Goal: Information Seeking & Learning: Check status

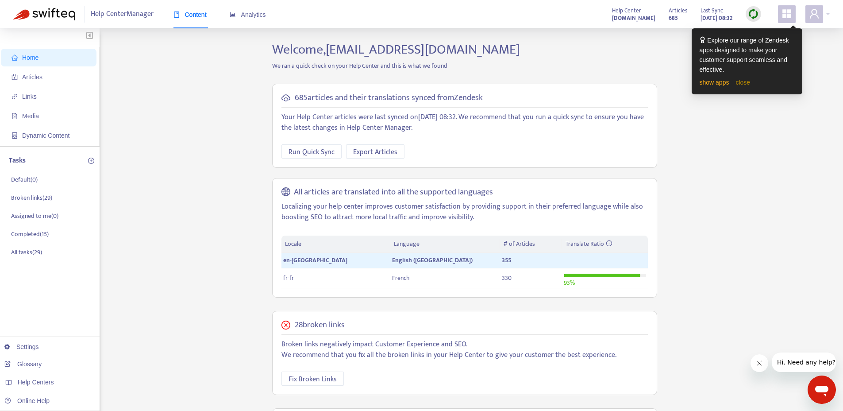
click at [745, 82] on link "close" at bounding box center [743, 82] width 15 height 7
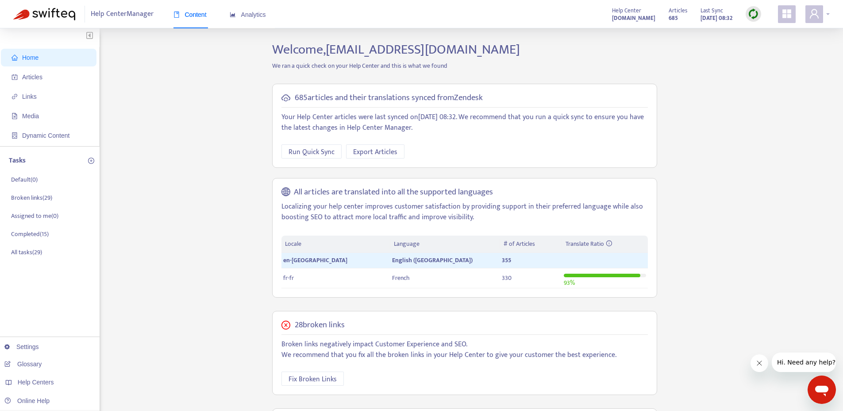
click at [820, 16] on span at bounding box center [815, 14] width 18 height 18
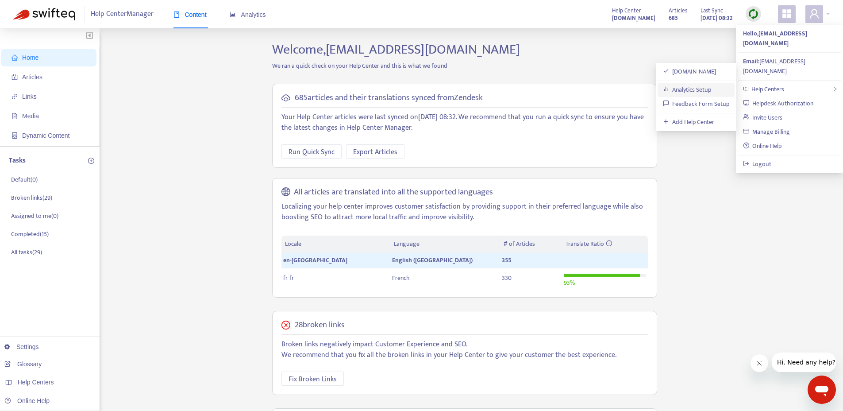
click at [692, 89] on link "Analytics Setup" at bounding box center [687, 90] width 49 height 10
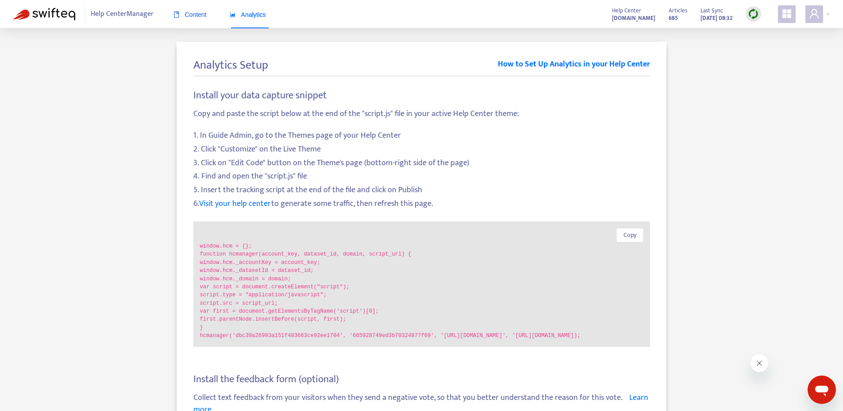
click at [194, 11] on span "Content" at bounding box center [190, 14] width 33 height 7
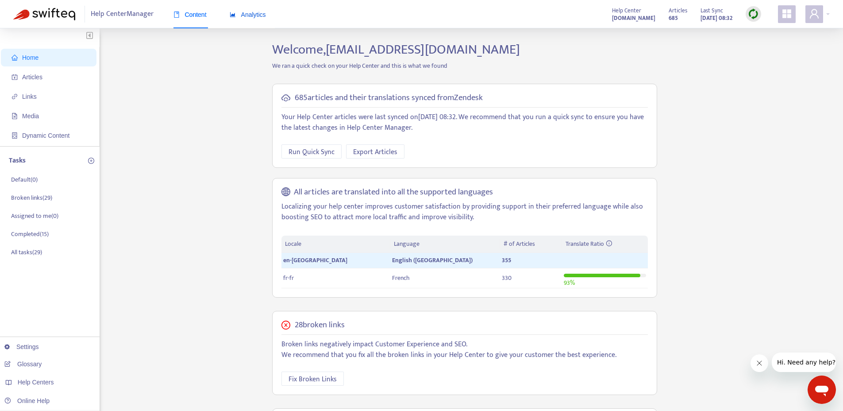
click at [250, 15] on span "Analytics" at bounding box center [248, 14] width 36 height 7
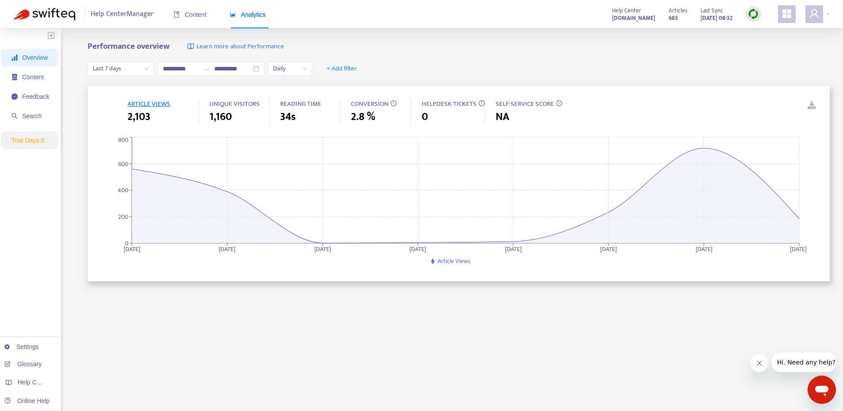
click at [228, 112] on span "1,160" at bounding box center [220, 117] width 23 height 16
click at [238, 102] on span "UNIQUE VISITORS" at bounding box center [234, 103] width 50 height 11
click at [157, 101] on span "ARTICLE VIEWS" at bounding box center [149, 103] width 43 height 11
click at [221, 107] on span "UNIQUE VISITORS" at bounding box center [234, 103] width 50 height 11
click at [237, 103] on span "UNIQUE VISITORS" at bounding box center [234, 103] width 50 height 11
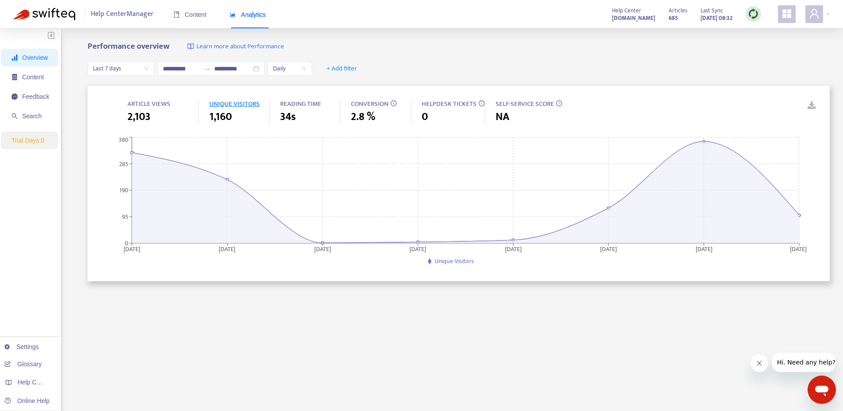
click at [243, 105] on span "UNIQUE VISITORS" at bounding box center [234, 103] width 50 height 11
click at [158, 105] on span "ARTICLE VIEWS" at bounding box center [149, 103] width 43 height 11
click at [232, 106] on span "UNIQUE VISITORS" at bounding box center [234, 103] width 50 height 11
click at [688, 197] on icon at bounding box center [466, 192] width 668 height 102
click at [811, 105] on link at bounding box center [805, 105] width 13 height 13
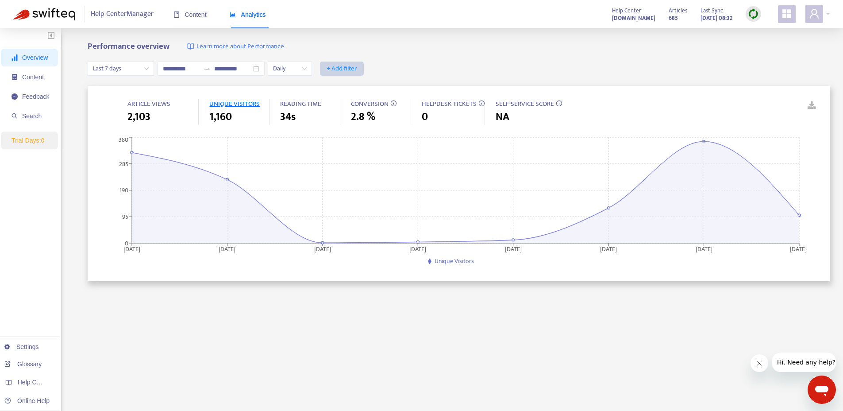
click at [352, 67] on span "+ Add filter" at bounding box center [342, 68] width 31 height 11
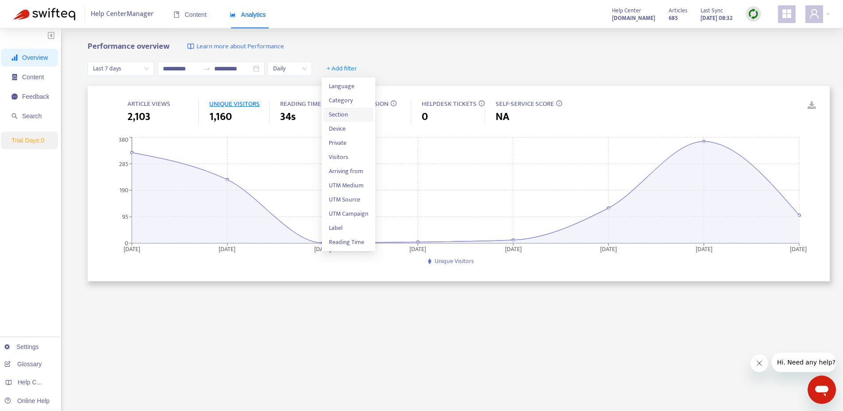
click at [347, 111] on span "Section" at bounding box center [348, 115] width 39 height 10
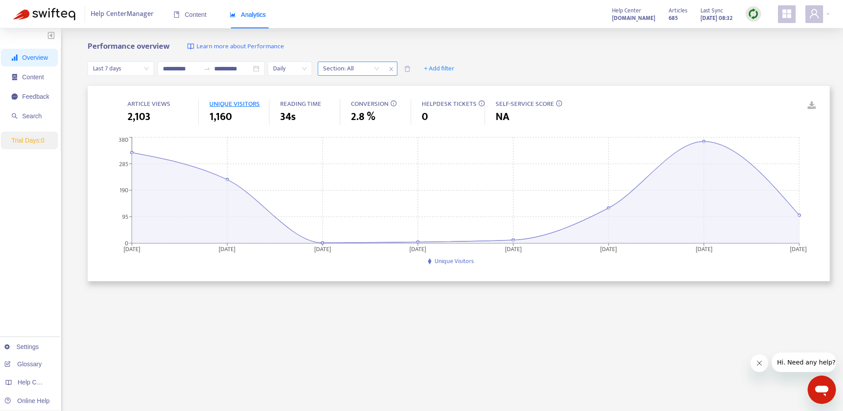
click at [374, 69] on div at bounding box center [347, 68] width 54 height 11
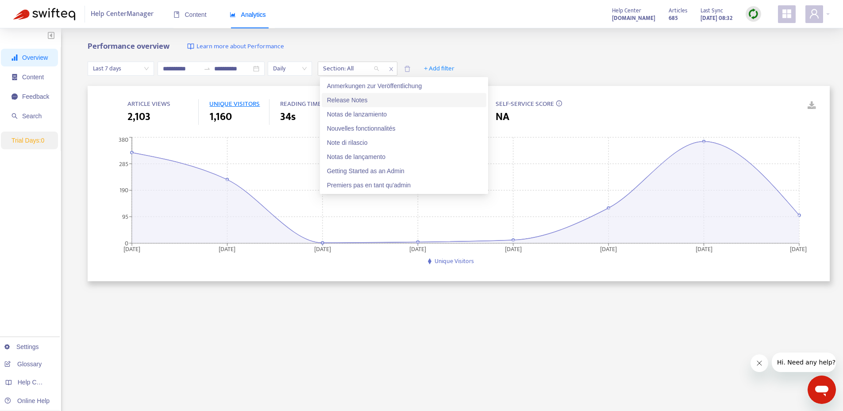
click at [360, 99] on div "Release Notes" at bounding box center [404, 100] width 154 height 10
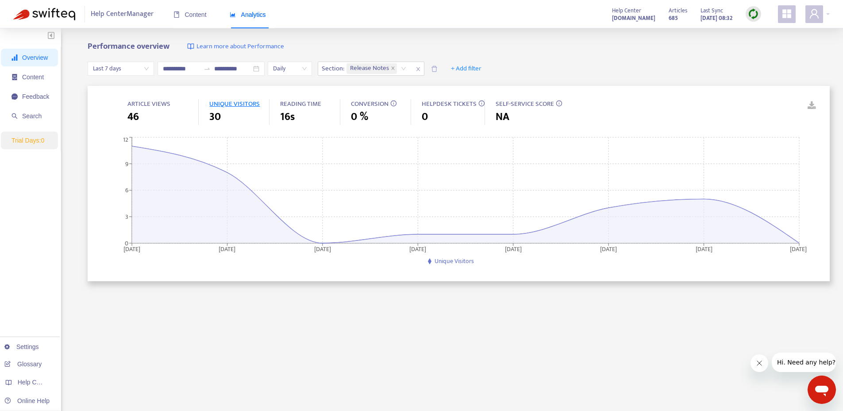
click at [388, 40] on div "**********" at bounding box center [421, 293] width 843 height 531
click at [404, 69] on div "Release Notes" at bounding box center [378, 68] width 66 height 13
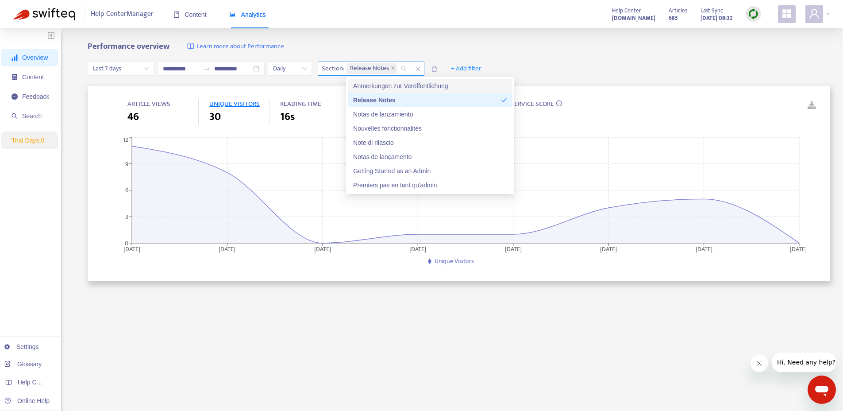
click at [418, 68] on icon "close" at bounding box center [419, 69] width 4 height 4
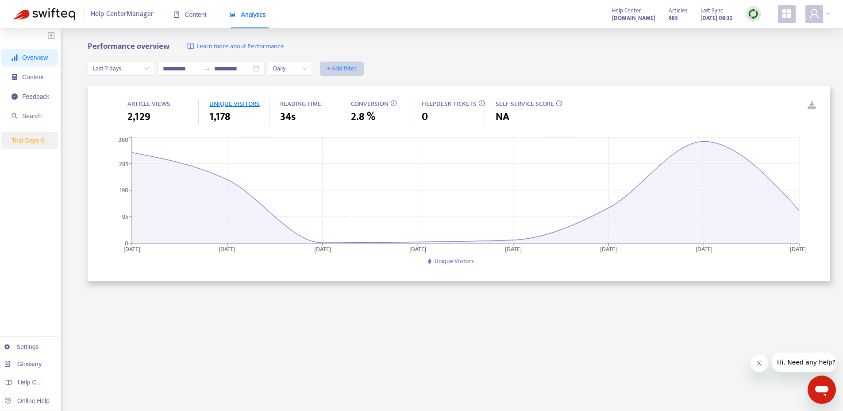
click at [341, 66] on span "+ Add filter" at bounding box center [342, 68] width 31 height 11
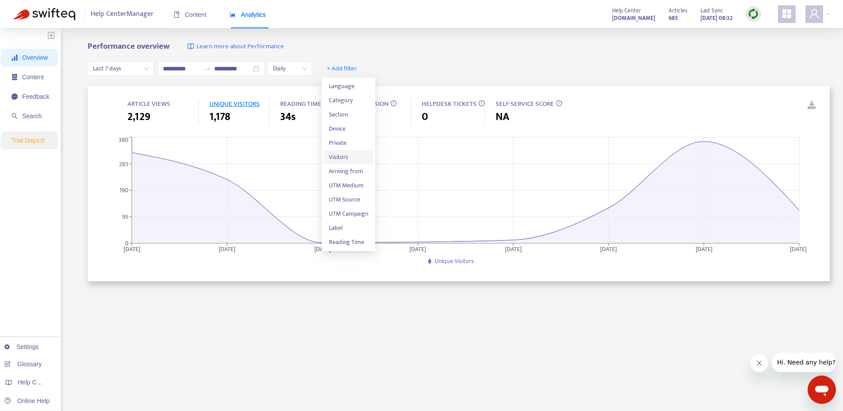
click at [348, 154] on span "Visitors" at bounding box center [348, 157] width 39 height 10
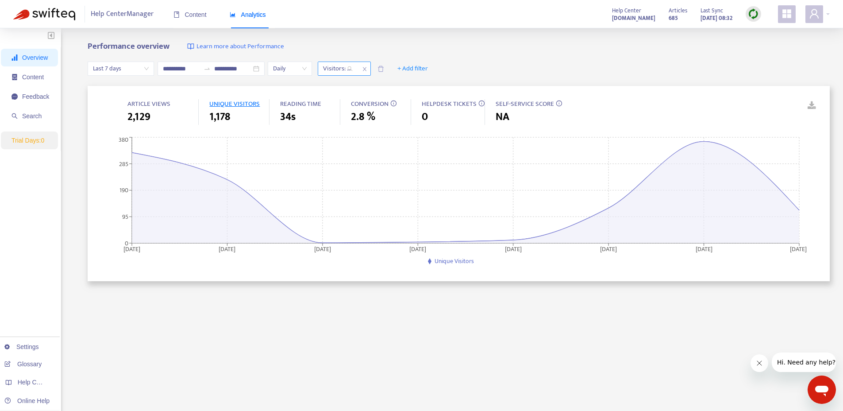
click at [350, 71] on div "Visitors: All" at bounding box center [337, 68] width 39 height 13
click at [352, 116] on div "End Users" at bounding box center [404, 114] width 154 height 10
click at [381, 42] on div "Performance overview Learn more about Performance" at bounding box center [459, 47] width 743 height 10
click at [394, 71] on div "End Users" at bounding box center [372, 68] width 55 height 13
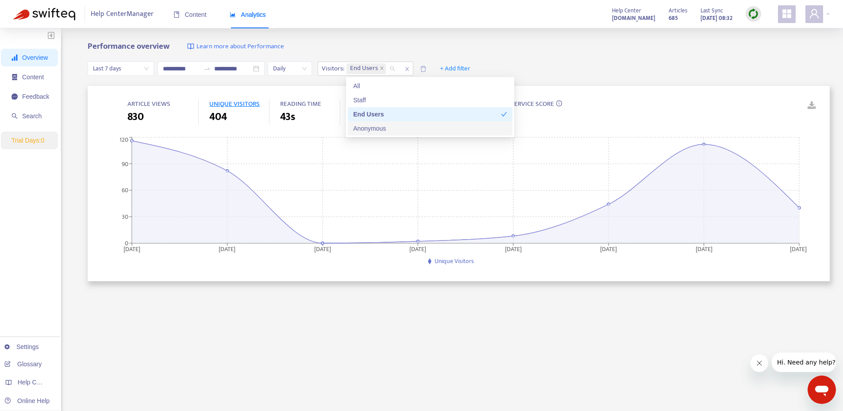
click at [382, 126] on div "Anonymous" at bounding box center [430, 129] width 154 height 10
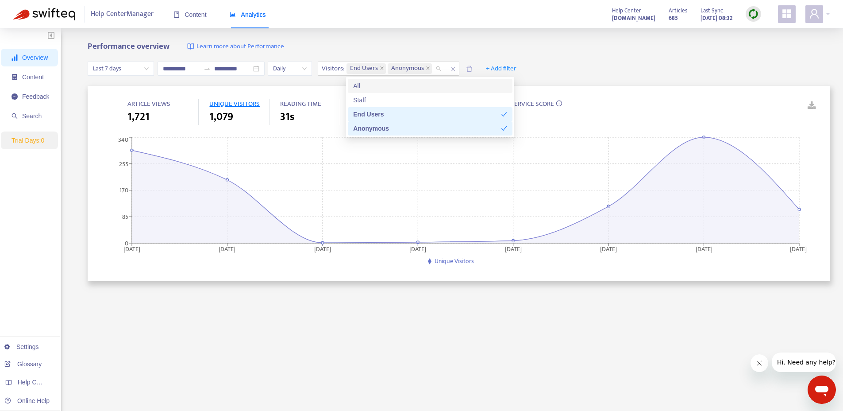
click at [387, 36] on div "**********" at bounding box center [421, 293] width 843 height 531
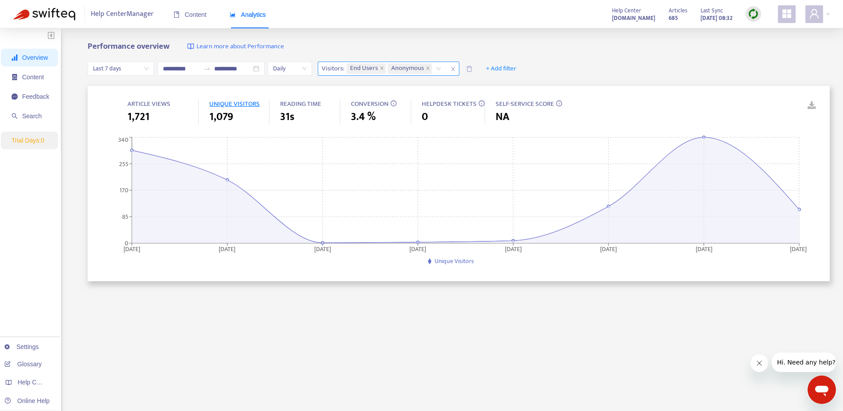
click at [441, 67] on div "End Users Anonymous" at bounding box center [395, 68] width 101 height 13
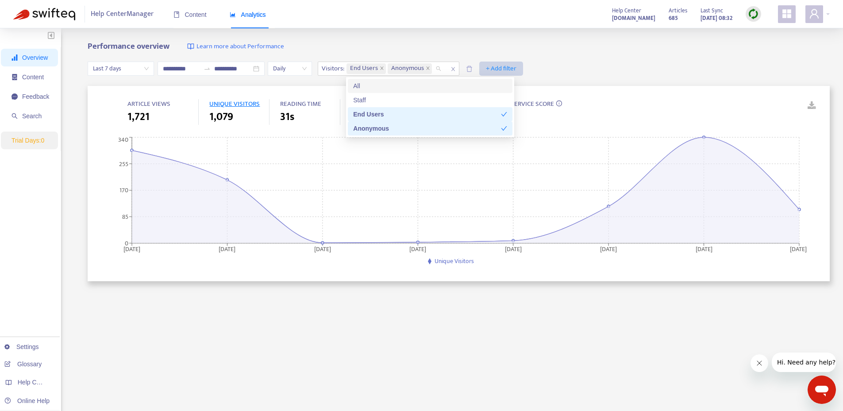
click at [499, 68] on span "+ Add filter" at bounding box center [501, 68] width 31 height 11
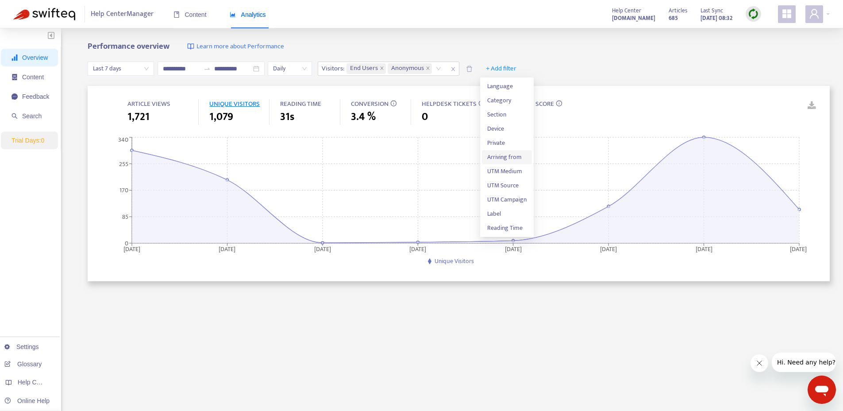
click at [507, 155] on span "Arriving from" at bounding box center [506, 157] width 39 height 10
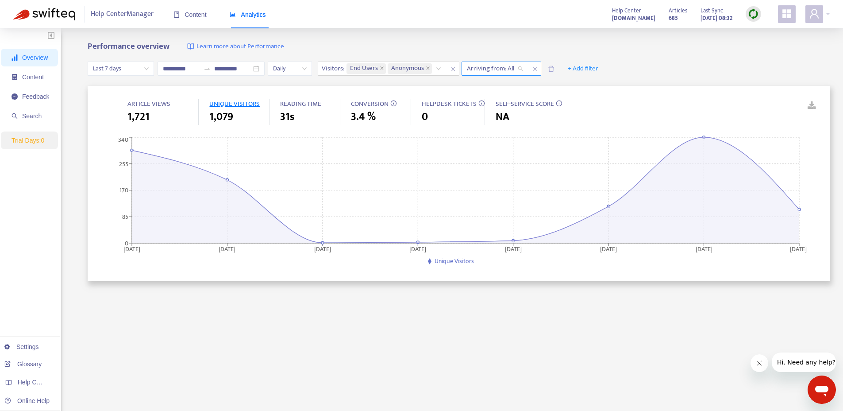
click at [522, 65] on div "Arriving from: All" at bounding box center [495, 68] width 66 height 13
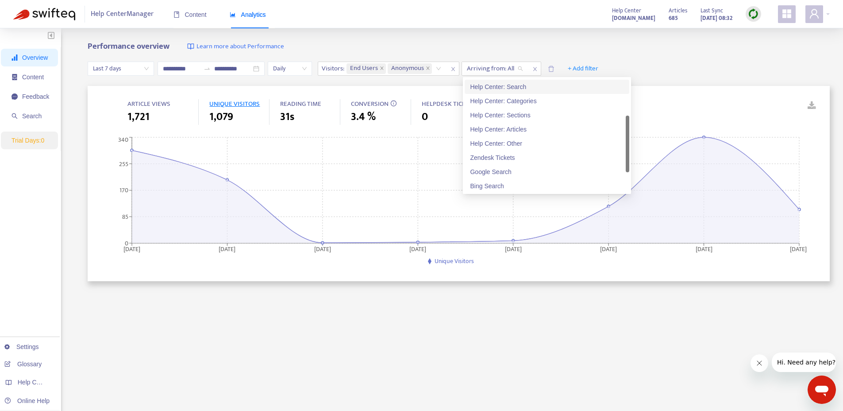
scroll to position [43, 0]
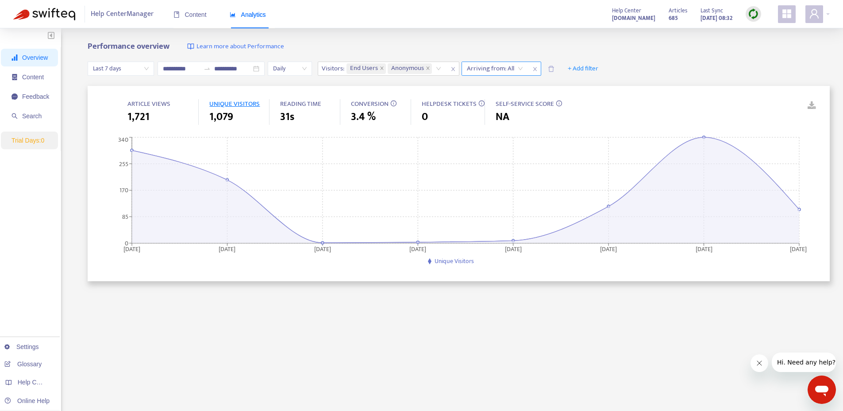
click at [536, 68] on icon "close" at bounding box center [535, 68] width 5 height 5
click at [491, 66] on span "+ Add filter" at bounding box center [501, 68] width 31 height 11
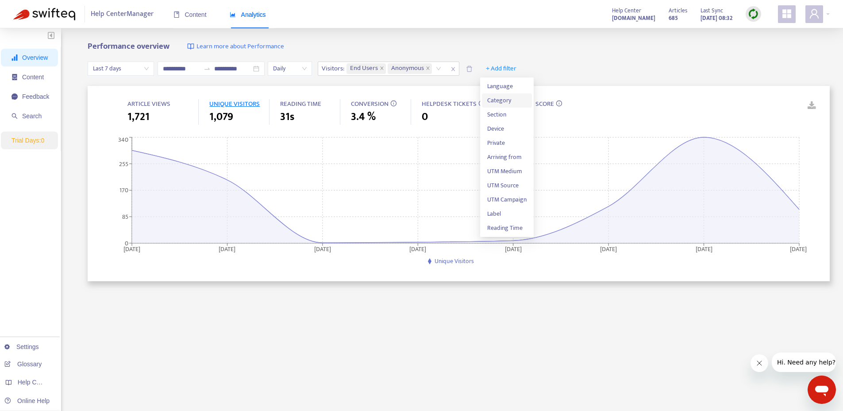
click at [508, 98] on span "Category" at bounding box center [506, 101] width 39 height 10
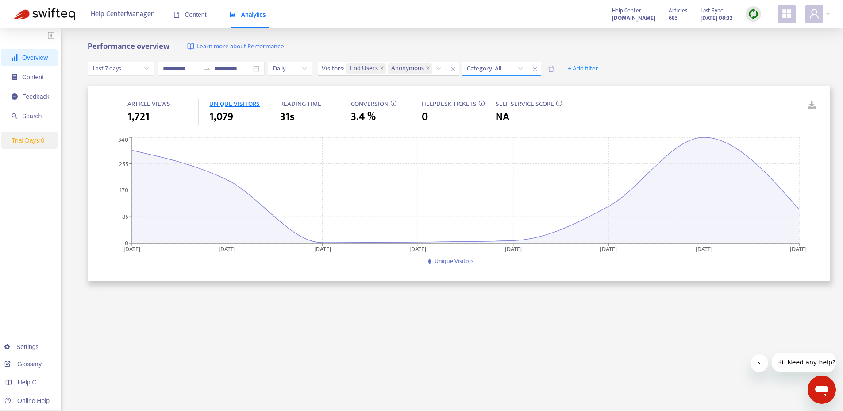
click at [519, 69] on div "Category: All" at bounding box center [495, 68] width 66 height 13
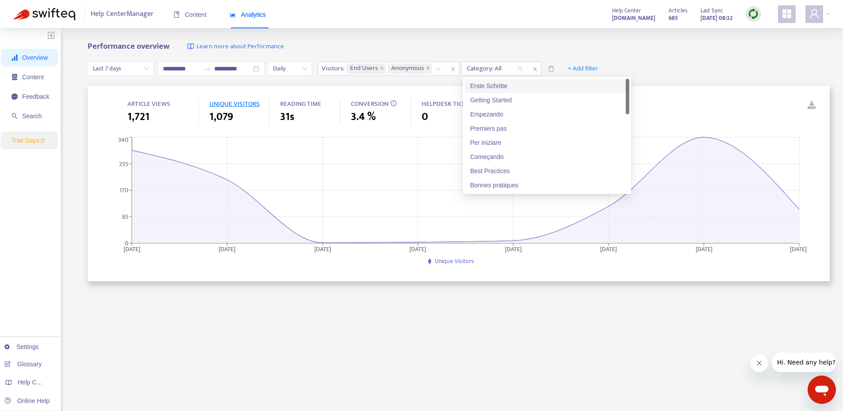
click at [528, 45] on div "Performance overview Learn more about Performance" at bounding box center [459, 47] width 743 height 10
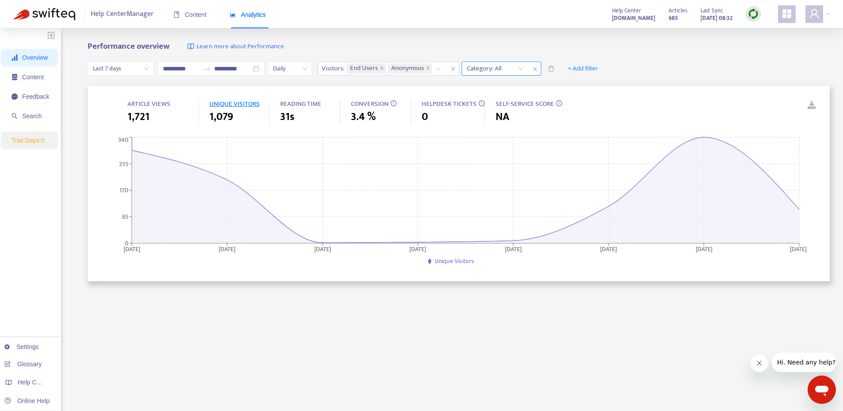
click at [532, 68] on span "close" at bounding box center [536, 69] width 12 height 11
click at [507, 67] on span "+ Add filter" at bounding box center [501, 68] width 31 height 11
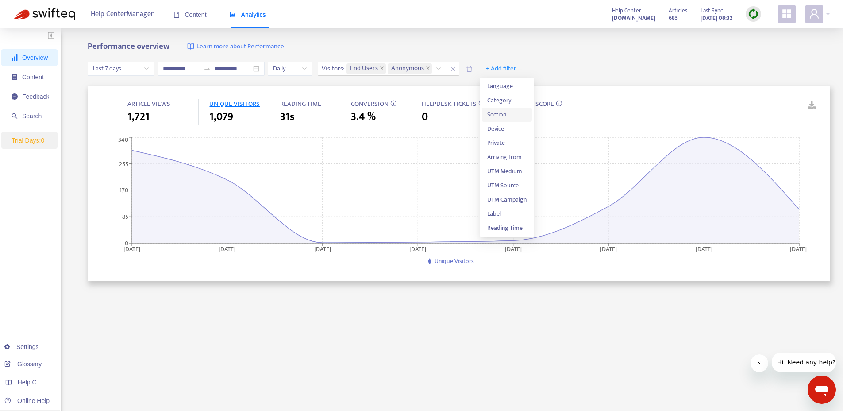
click at [499, 115] on span "Section" at bounding box center [506, 115] width 39 height 10
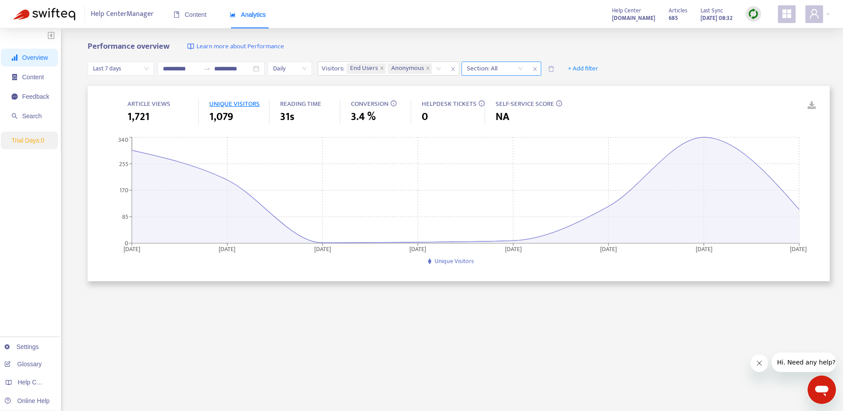
click at [521, 66] on div "Section: All" at bounding box center [495, 68] width 66 height 13
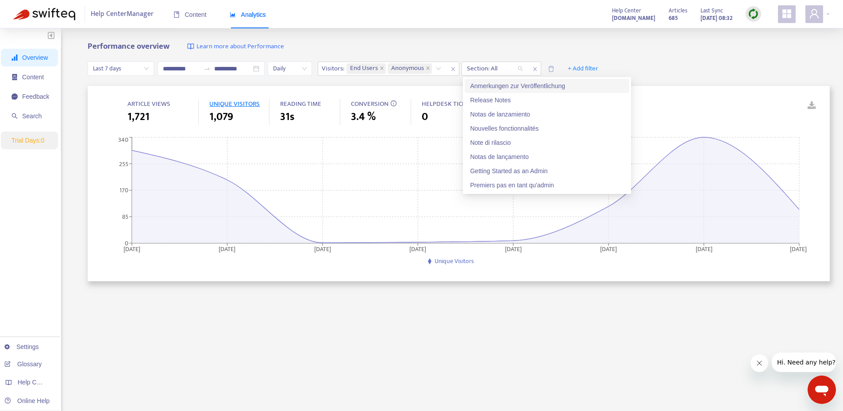
click at [504, 85] on div "Anmerkungen zur Veröffentlichung" at bounding box center [547, 86] width 154 height 10
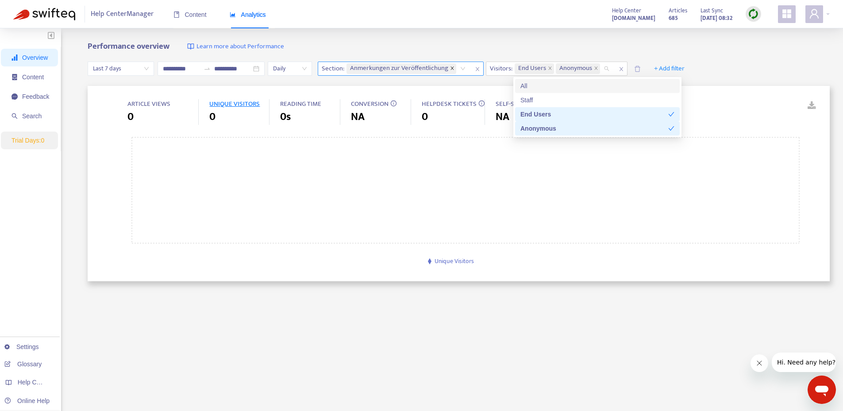
click at [453, 67] on icon "close" at bounding box center [452, 68] width 4 height 4
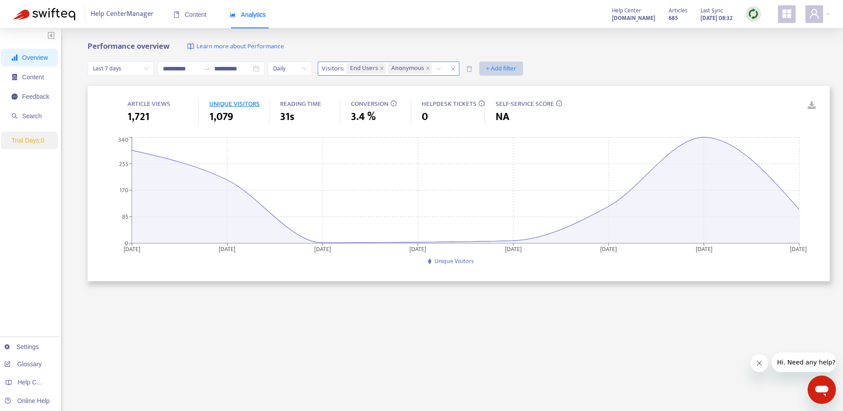
click at [505, 67] on span "+ Add filter" at bounding box center [501, 68] width 31 height 11
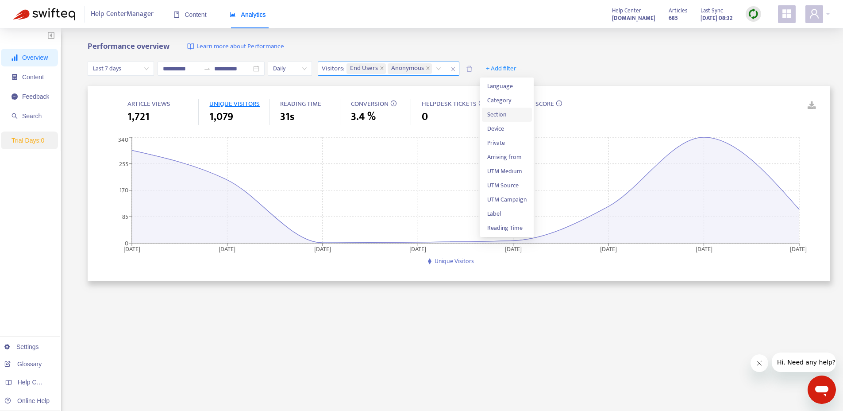
click at [503, 114] on span "Section" at bounding box center [506, 115] width 39 height 10
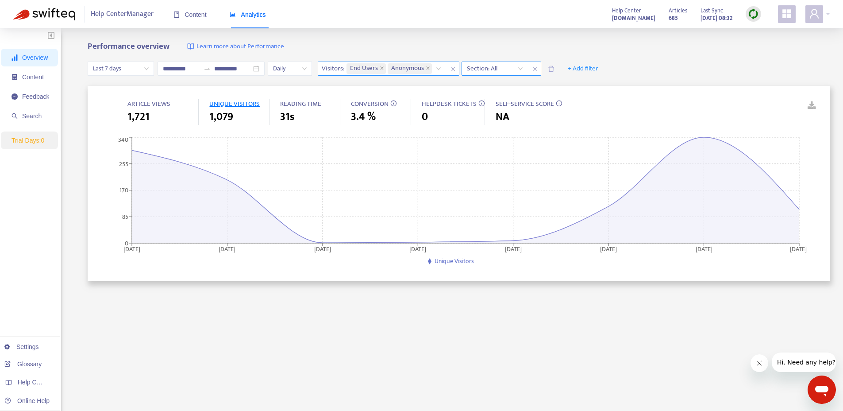
click at [521, 70] on div "Section: All" at bounding box center [495, 68] width 66 height 13
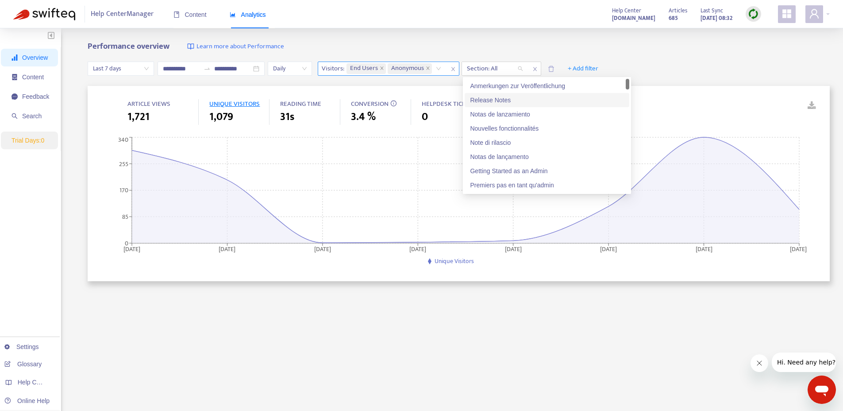
click at [510, 100] on div "Release Notes" at bounding box center [547, 100] width 154 height 10
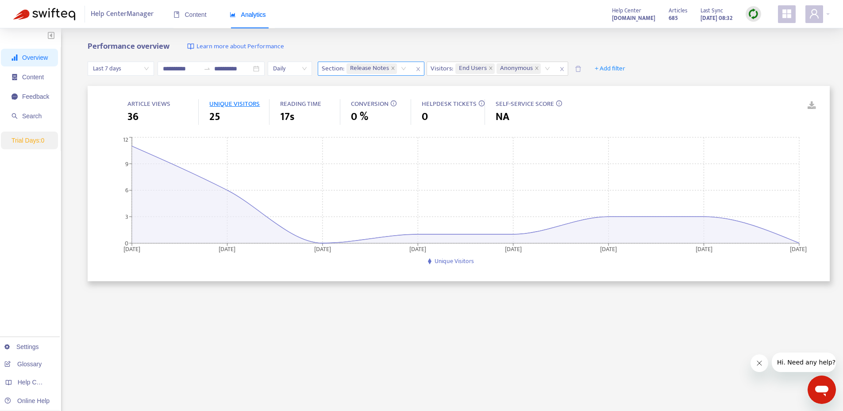
click at [647, 46] on div "Performance overview Learn more about Performance" at bounding box center [459, 47] width 743 height 10
click at [404, 67] on div "Release Notes" at bounding box center [378, 68] width 66 height 13
click at [624, 68] on span "+ Add filter" at bounding box center [610, 68] width 31 height 11
click at [615, 131] on span "Private" at bounding box center [615, 129] width 39 height 10
click at [609, 67] on input "search" at bounding box center [593, 68] width 35 height 13
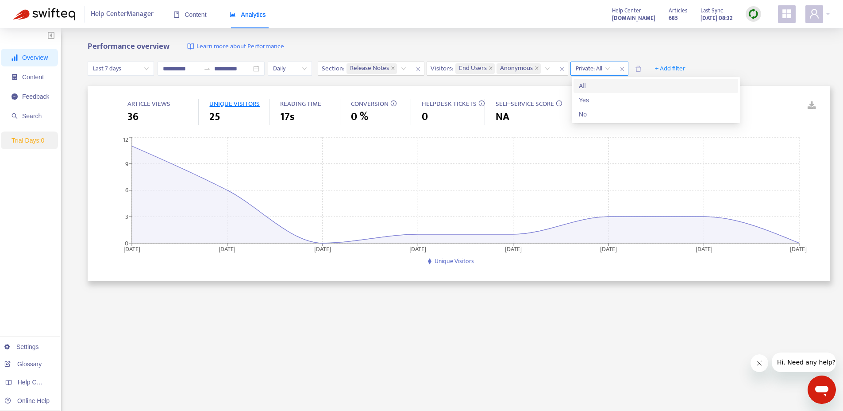
click at [622, 68] on icon "close" at bounding box center [622, 68] width 5 height 5
click at [401, 67] on input "search" at bounding box center [400, 68] width 2 height 11
click at [399, 38] on div "**********" at bounding box center [421, 293] width 843 height 531
click at [669, 20] on strong "685" at bounding box center [673, 18] width 9 height 10
click at [536, 236] on icon at bounding box center [466, 194] width 668 height 97
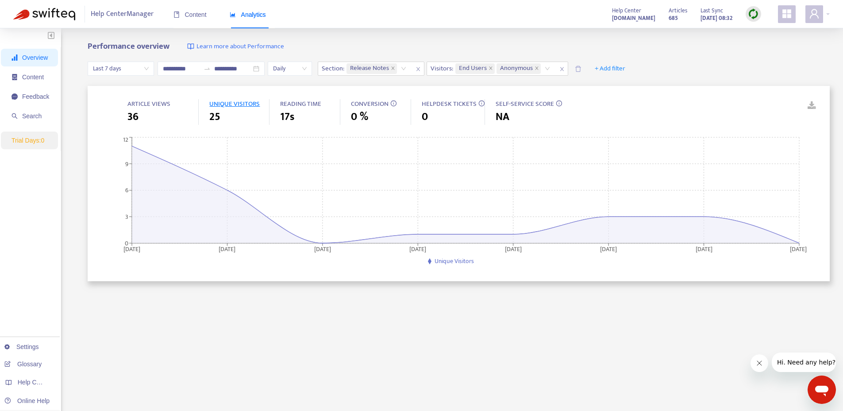
click at [227, 106] on span "UNIQUE VISITORS" at bounding box center [234, 103] width 50 height 11
click at [461, 261] on span "Unique Visitors" at bounding box center [454, 261] width 39 height 10
click at [406, 69] on div "Release Notes" at bounding box center [378, 68] width 66 height 13
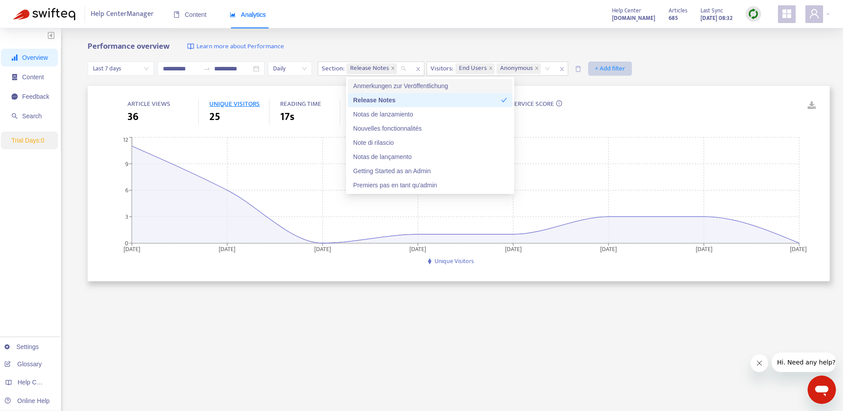
click at [611, 68] on span "+ Add filter" at bounding box center [610, 68] width 31 height 11
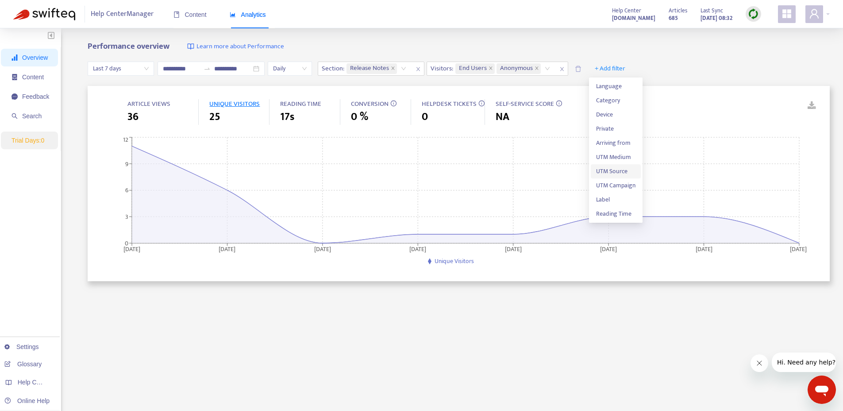
click at [612, 167] on span "UTM Source" at bounding box center [615, 171] width 39 height 10
click at [619, 68] on div "UTM Source: All" at bounding box center [597, 68] width 53 height 13
click at [617, 67] on div "UTM Source: All" at bounding box center [597, 68] width 53 height 13
click at [617, 68] on div "UTM Source: All" at bounding box center [597, 68] width 53 height 13
click at [631, 71] on icon "close" at bounding box center [630, 68] width 5 height 5
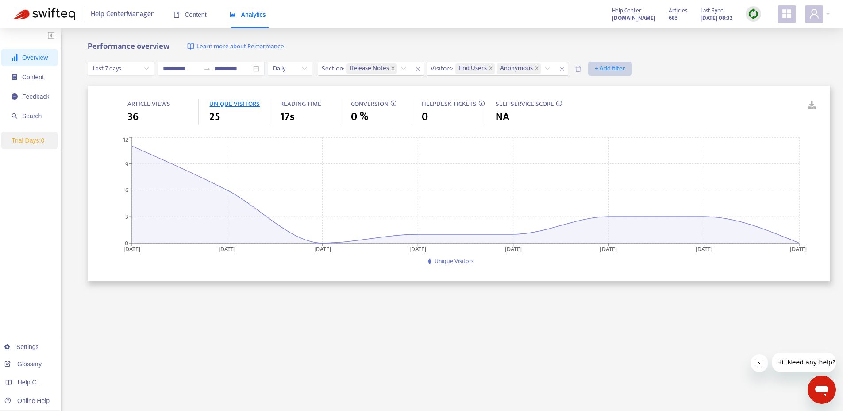
click at [604, 66] on span "+ Add filter" at bounding box center [610, 68] width 31 height 11
click at [623, 170] on span "UTM Source" at bounding box center [615, 171] width 39 height 10
click at [617, 68] on div "UTM Source: All" at bounding box center [597, 68] width 53 height 13
click at [634, 67] on icon "close" at bounding box center [630, 68] width 5 height 5
click at [603, 68] on span "+ Add filter" at bounding box center [610, 68] width 31 height 11
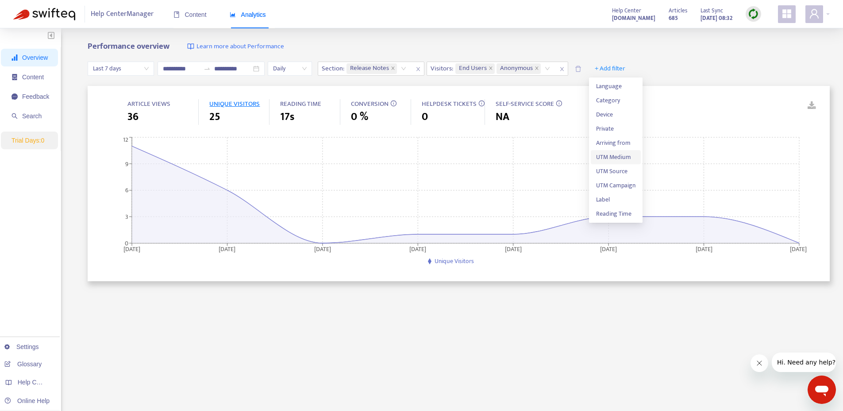
click at [631, 158] on span "UTM Medium" at bounding box center [615, 157] width 39 height 10
click at [617, 68] on div "UTM Medium: All" at bounding box center [597, 68] width 53 height 13
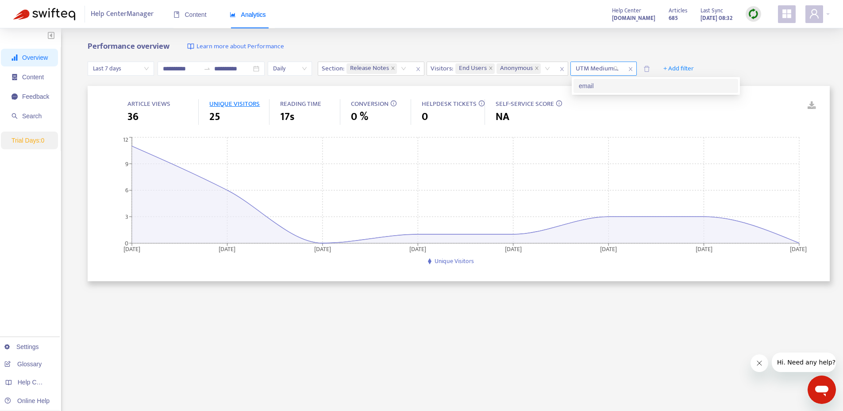
click at [632, 70] on icon "close" at bounding box center [631, 69] width 4 height 4
click at [618, 66] on span "+ Add filter" at bounding box center [610, 68] width 31 height 11
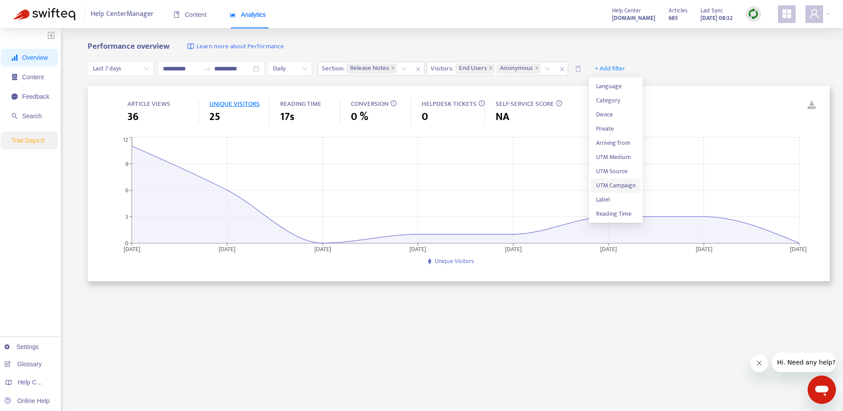
click at [614, 184] on span "UTM Campaign" at bounding box center [615, 186] width 39 height 10
click at [618, 68] on div "UTM Campaign: All" at bounding box center [597, 68] width 53 height 13
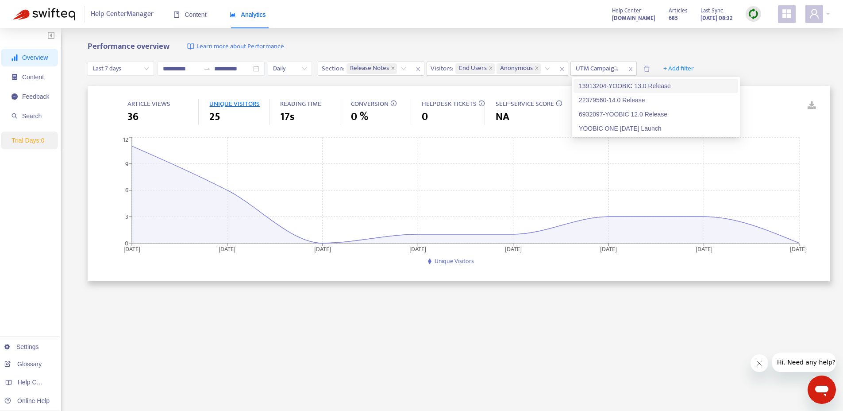
click at [631, 87] on div "13913204-YOOBIC 13.0 Release" at bounding box center [656, 86] width 154 height 10
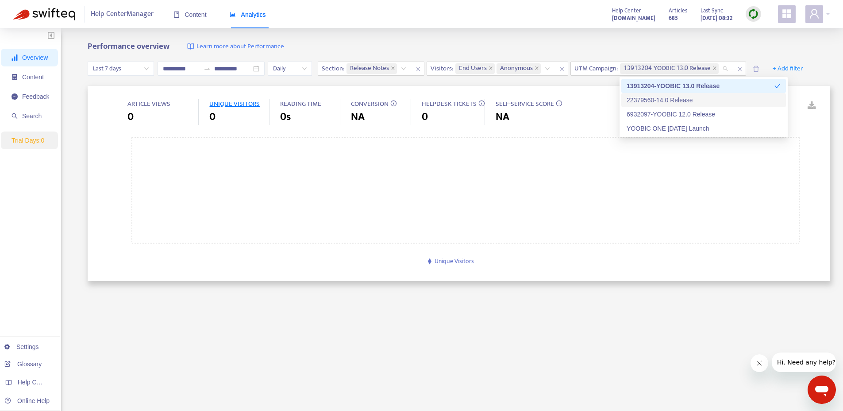
click at [685, 101] on div "22379560-14.0 Release" at bounding box center [704, 100] width 154 height 10
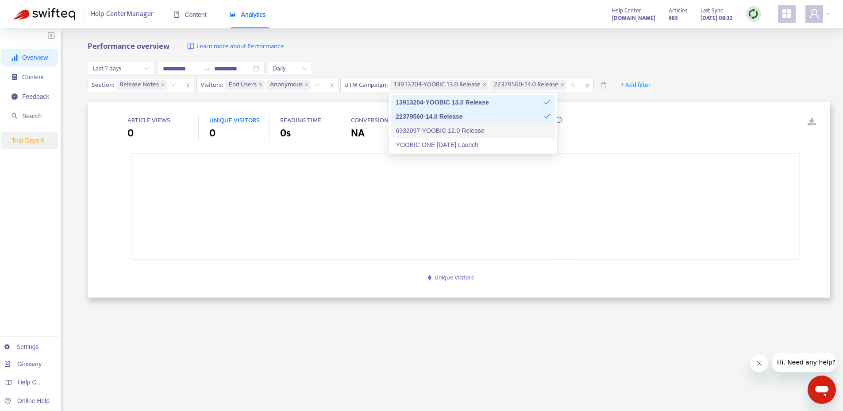
click at [523, 129] on div "6932097-YOOBIC 12.0 Release" at bounding box center [473, 131] width 154 height 10
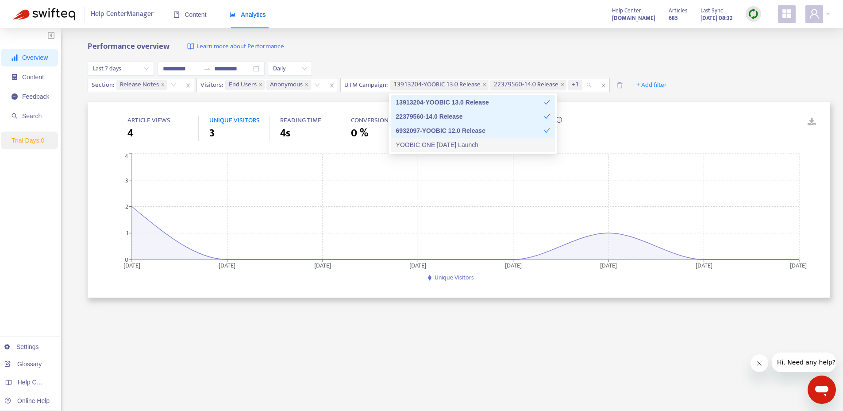
click at [516, 148] on div "YOOBIC ONE [DATE] Launch" at bounding box center [473, 145] width 154 height 10
click at [543, 112] on div "22379560-14.0 Release" at bounding box center [470, 117] width 148 height 10
click at [543, 100] on div "13913204-YOOBIC 13.0 Release" at bounding box center [470, 102] width 148 height 10
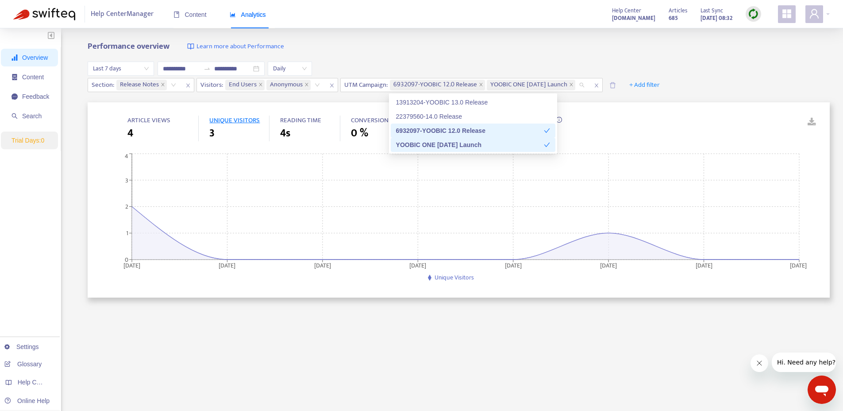
click at [524, 145] on div "YOOBIC ONE [DATE] Launch" at bounding box center [470, 145] width 148 height 10
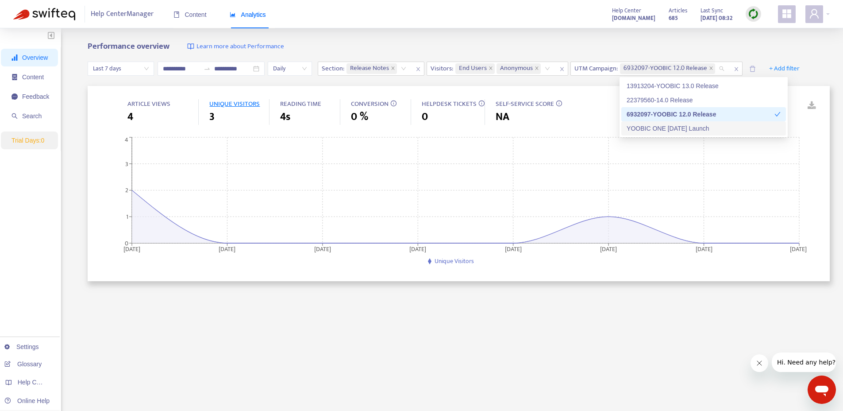
click at [677, 128] on div "YOOBIC ONE [DATE] Launch" at bounding box center [704, 129] width 154 height 10
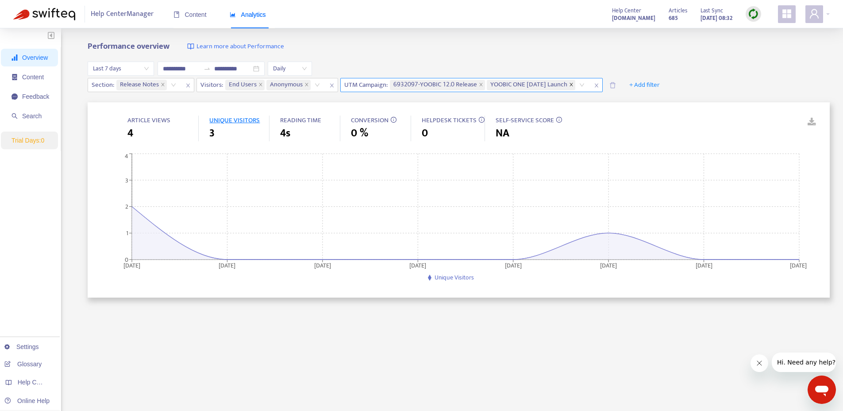
click at [573, 85] on icon "close" at bounding box center [571, 84] width 3 height 3
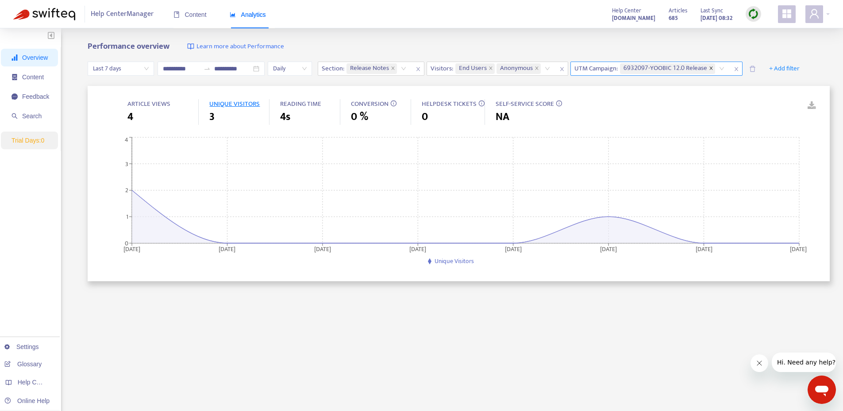
click at [712, 68] on icon "close" at bounding box center [711, 67] width 3 height 3
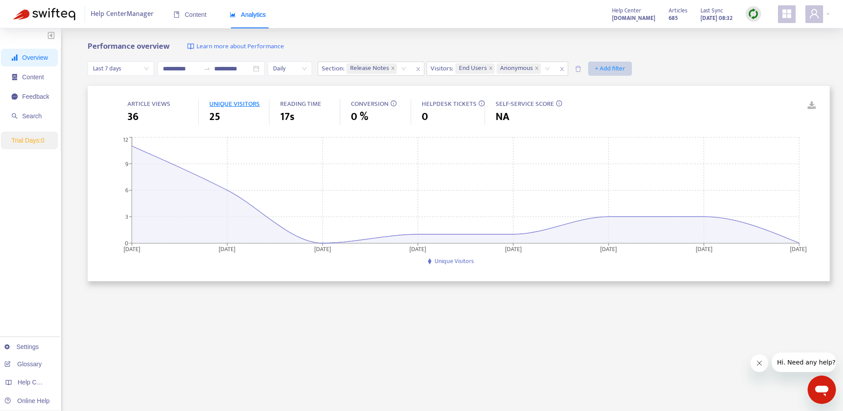
click at [602, 67] on span "+ Add filter" at bounding box center [610, 68] width 31 height 11
click at [614, 187] on span "UTM Campaign" at bounding box center [615, 186] width 39 height 10
click at [616, 70] on div "UTM Campaign: All" at bounding box center [597, 68] width 53 height 13
click at [750, 43] on div "Performance overview Learn more about Performance" at bounding box center [459, 47] width 743 height 10
click at [613, 69] on div at bounding box center [593, 68] width 40 height 11
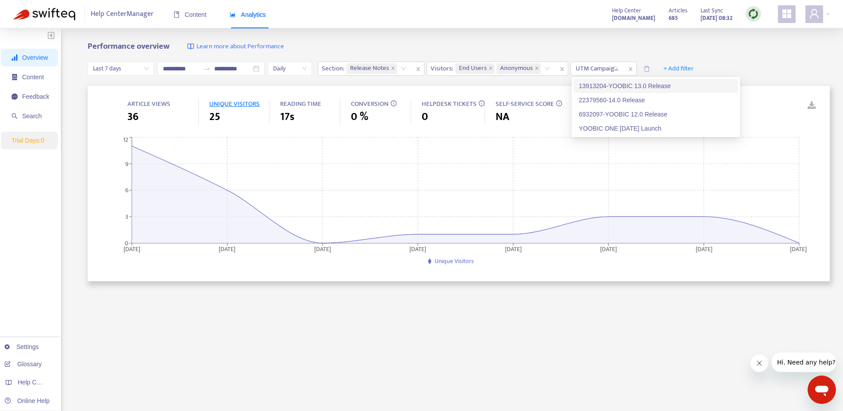
click at [642, 46] on div "Performance overview Learn more about Performance" at bounding box center [459, 47] width 743 height 10
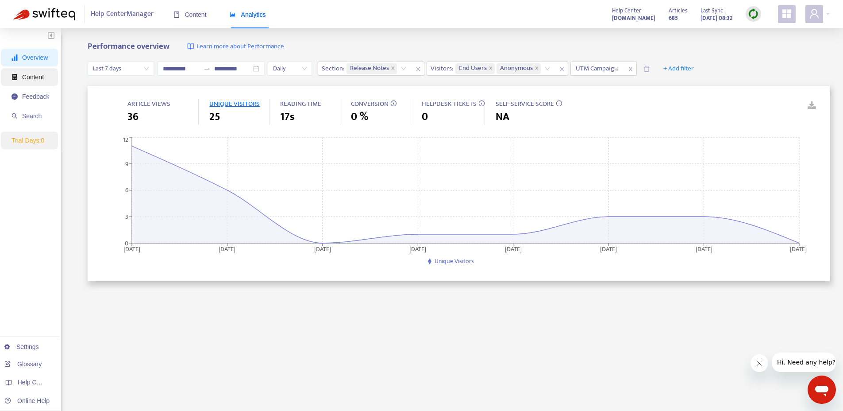
click at [28, 79] on span "Content" at bounding box center [33, 77] width 22 height 7
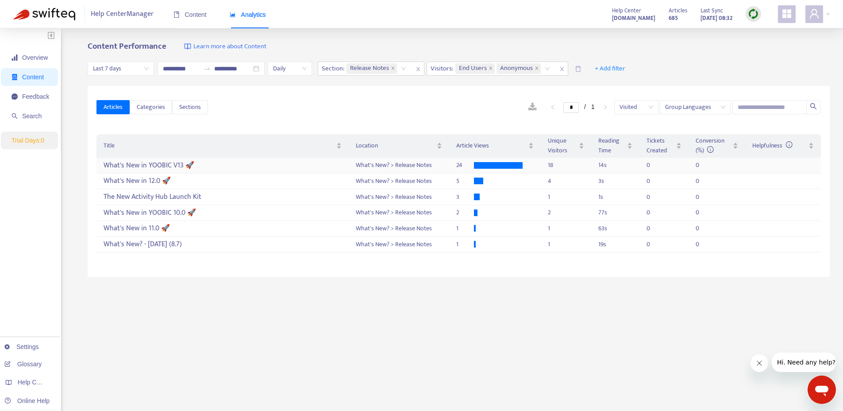
click at [149, 168] on div "What's New in YOOBIC V13 🚀" at bounding box center [223, 165] width 238 height 15
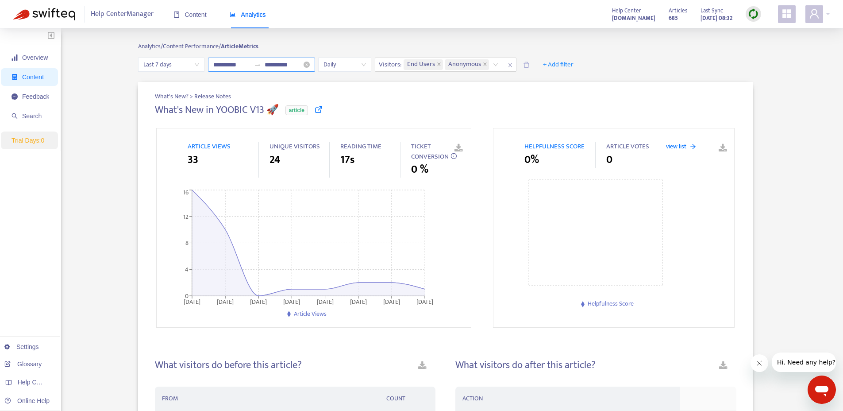
click at [225, 64] on input "**********" at bounding box center [231, 65] width 37 height 10
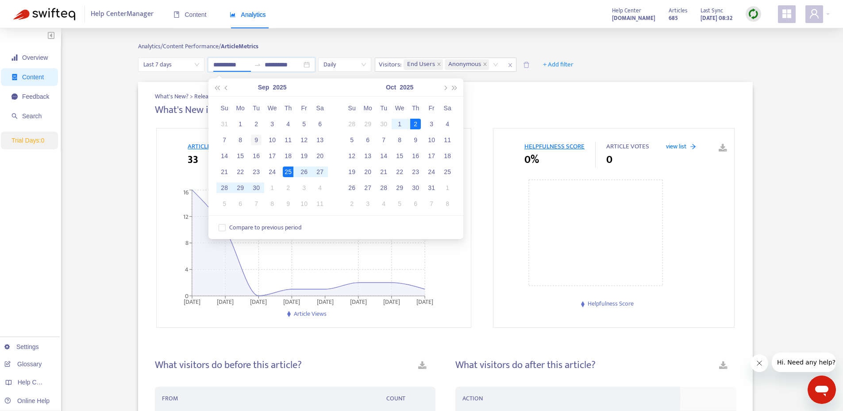
type input "**********"
click at [255, 141] on div "9" at bounding box center [256, 140] width 11 height 11
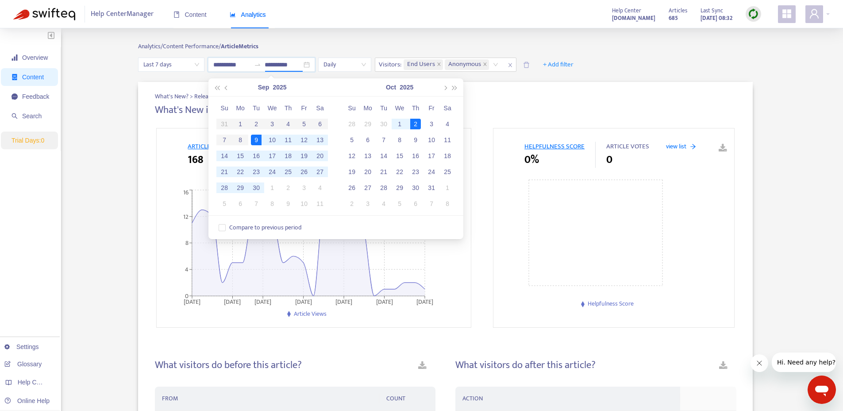
click at [157, 149] on div "ARTICLE VIEWS 168 UNIQUE VISITORS 131 READING TIME 15s TICKET CONVERSION 1.2 %" at bounding box center [312, 160] width 311 height 36
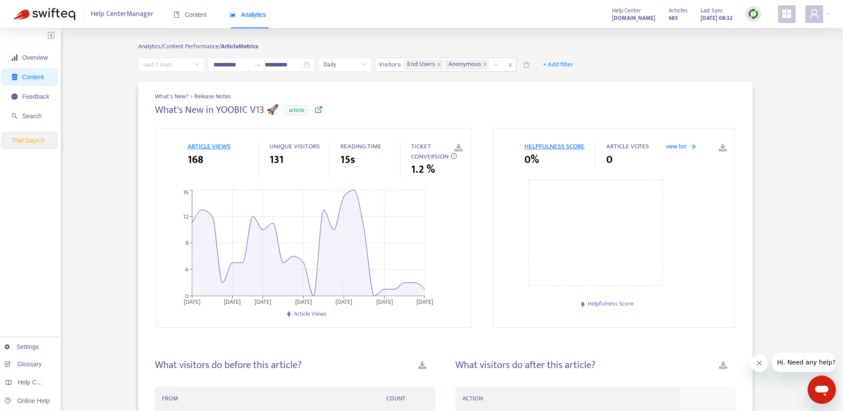
click at [199, 65] on span "Last 7 days" at bounding box center [171, 64] width 56 height 13
click at [293, 47] on div "Analytics/ Content Performance/ Article Metrics" at bounding box center [445, 50] width 615 height 16
click at [231, 66] on input "**********" at bounding box center [231, 65] width 37 height 10
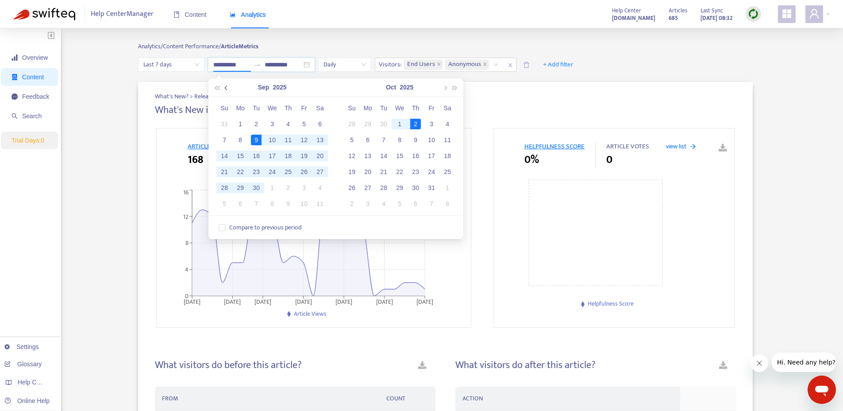
click at [224, 87] on button "button" at bounding box center [227, 87] width 10 height 18
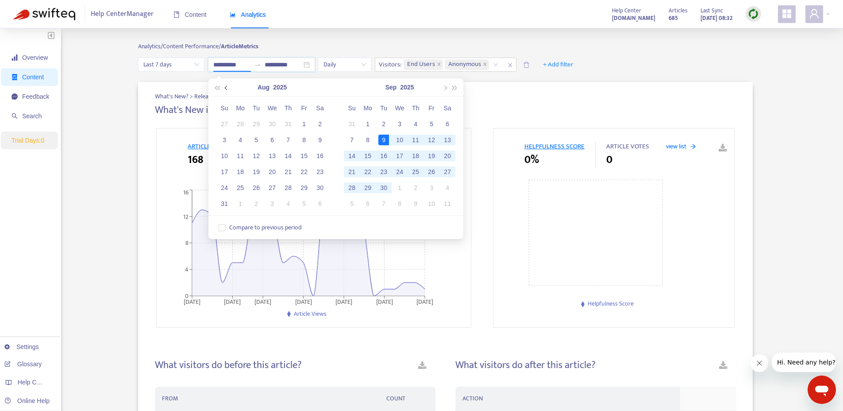
click at [224, 87] on button "button" at bounding box center [227, 87] width 10 height 18
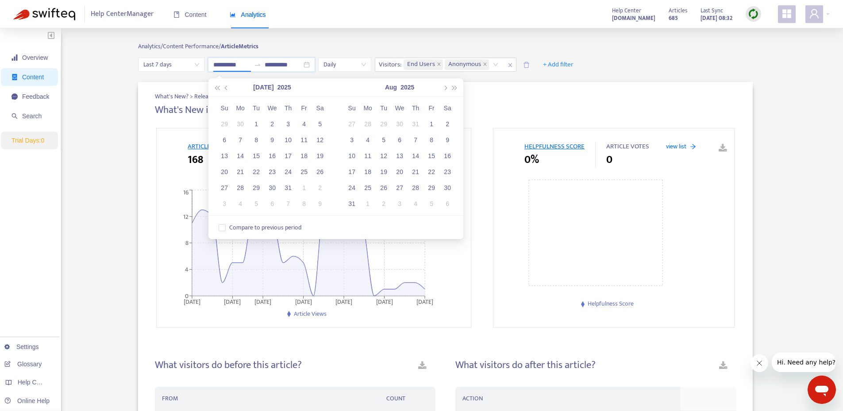
click at [564, 43] on div "Analytics/ Content Performance/ Article Metrics" at bounding box center [445, 50] width 615 height 16
